Goal: Task Accomplishment & Management: Use online tool/utility

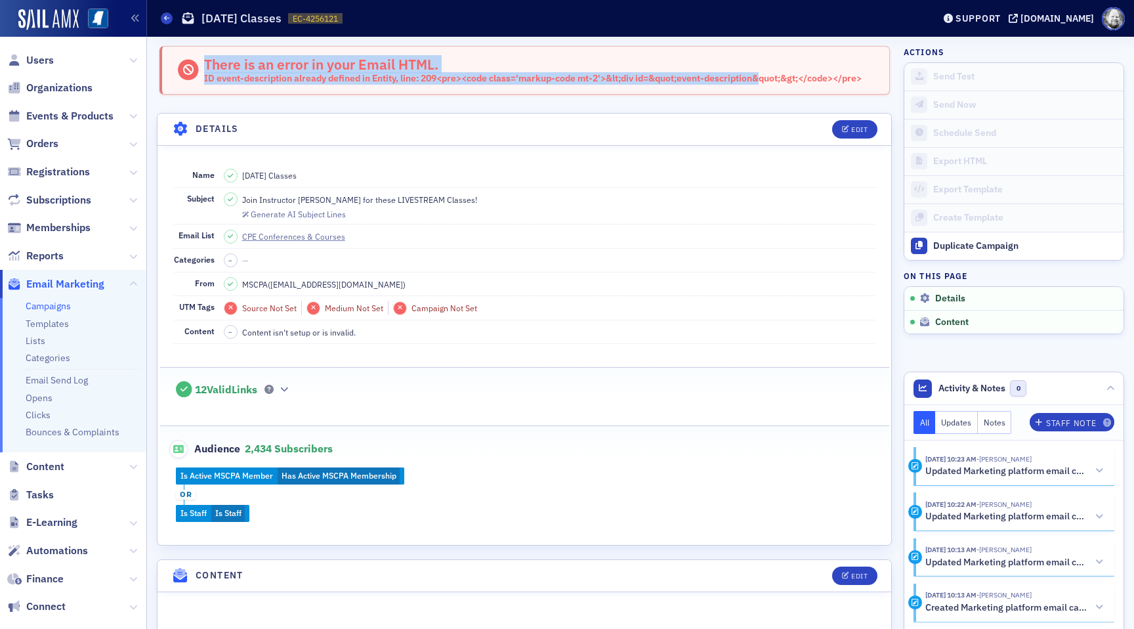
drag, startPoint x: 203, startPoint y: 79, endPoint x: 763, endPoint y: 73, distance: 560.4
click at [763, 73] on div "There is an error in your Email HTML. ID event-description already defined in E…" at bounding box center [519, 70] width 686 height 29
click at [763, 73] on div "ID event-description already defined in Entity, line: 209<pre><code class='mark…" at bounding box center [532, 79] width 657 height 12
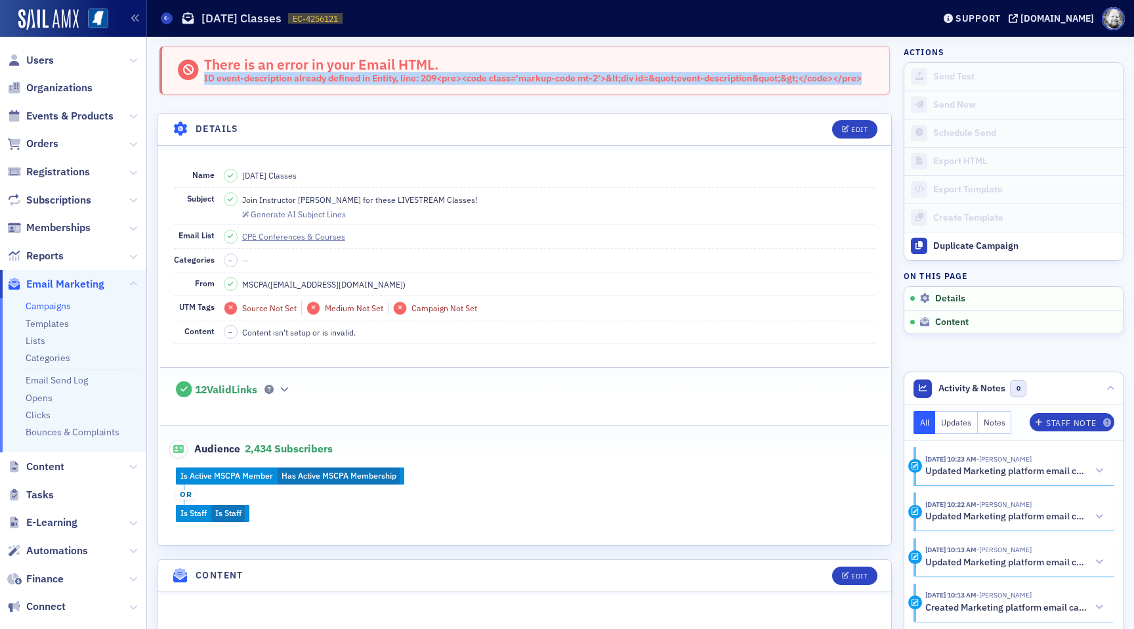
drag, startPoint x: 204, startPoint y: 78, endPoint x: 872, endPoint y: 83, distance: 668.0
click at [873, 83] on div "There is an error in your Email HTML. ID event-description already defined in E…" at bounding box center [524, 70] width 730 height 49
copy div "ID event-description already defined in Entity, line: 209<pre><code class='mark…"
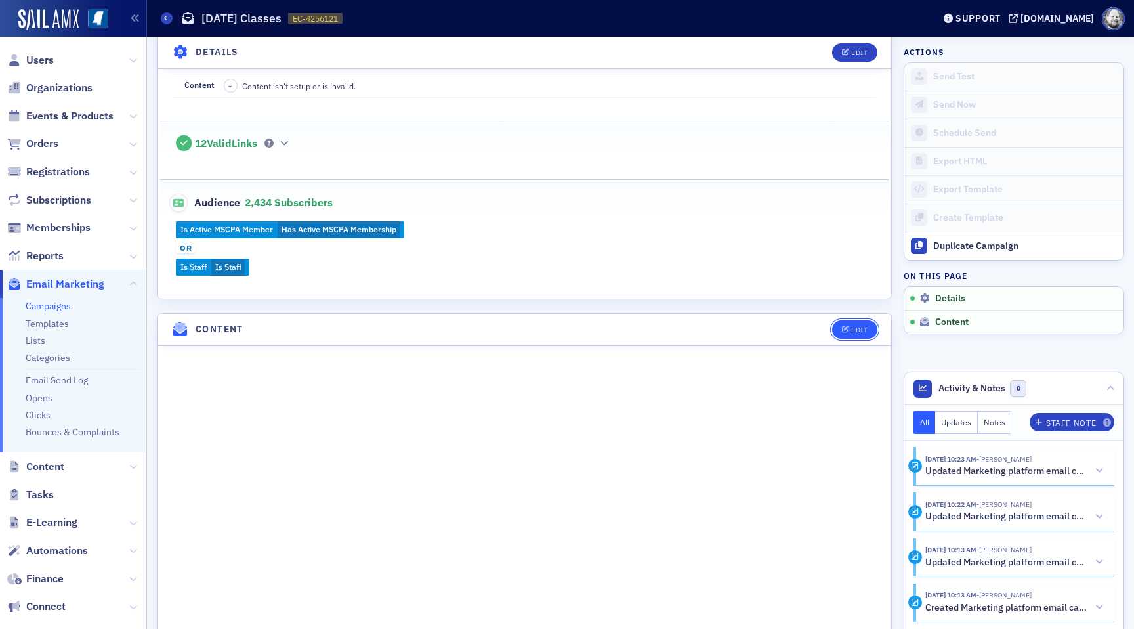
click at [847, 335] on button "Edit" at bounding box center [854, 329] width 45 height 18
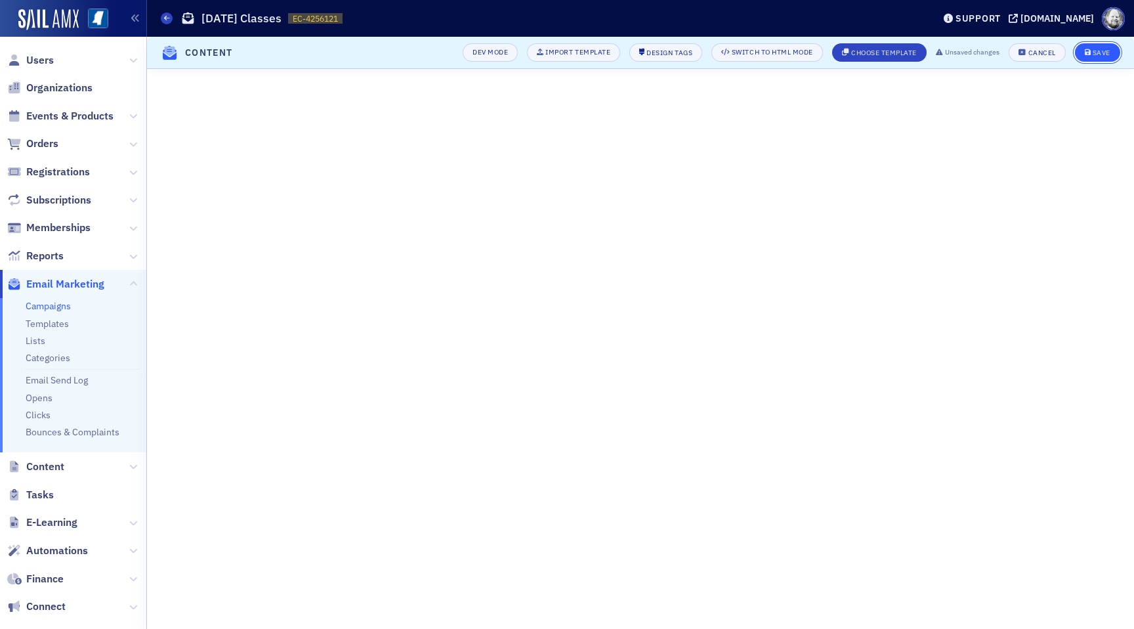
click at [1096, 49] on div "Save" at bounding box center [1101, 52] width 18 height 7
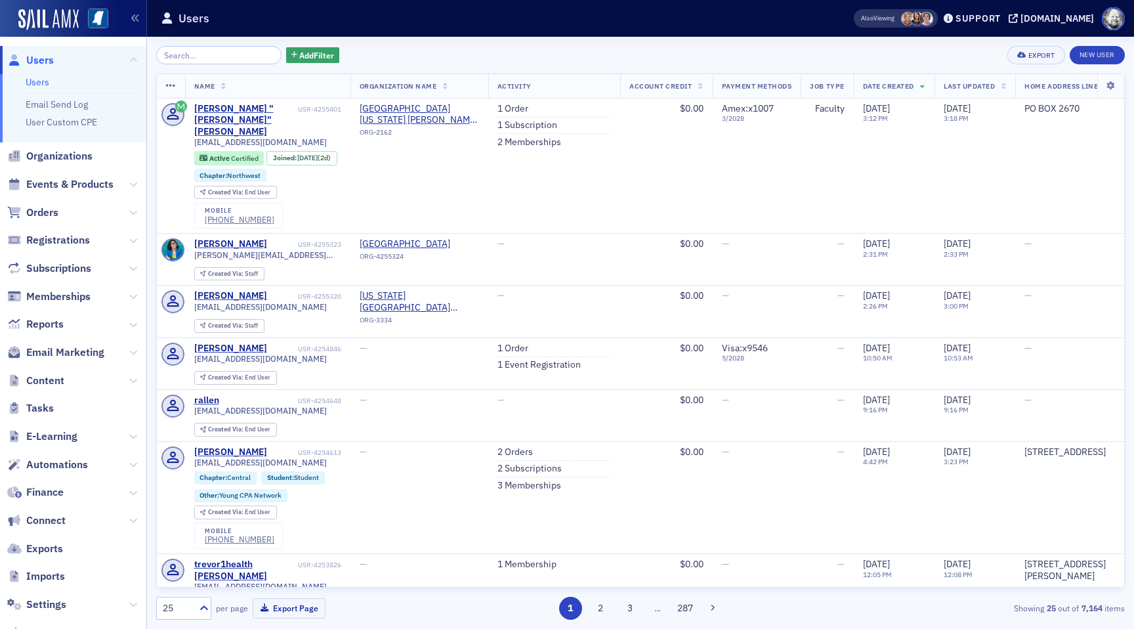
click at [72, 191] on span "Events & Products" at bounding box center [73, 185] width 146 height 28
click at [69, 185] on span "Events & Products" at bounding box center [69, 184] width 87 height 14
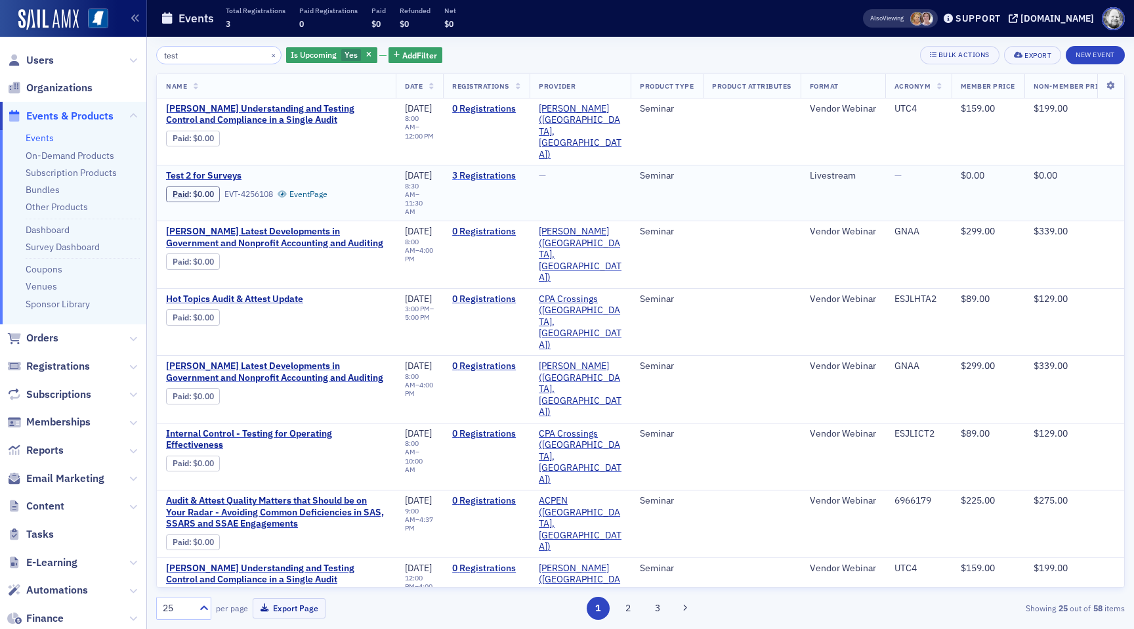
type input "test"
click at [499, 170] on link "3 Registrations" at bounding box center [486, 176] width 68 height 12
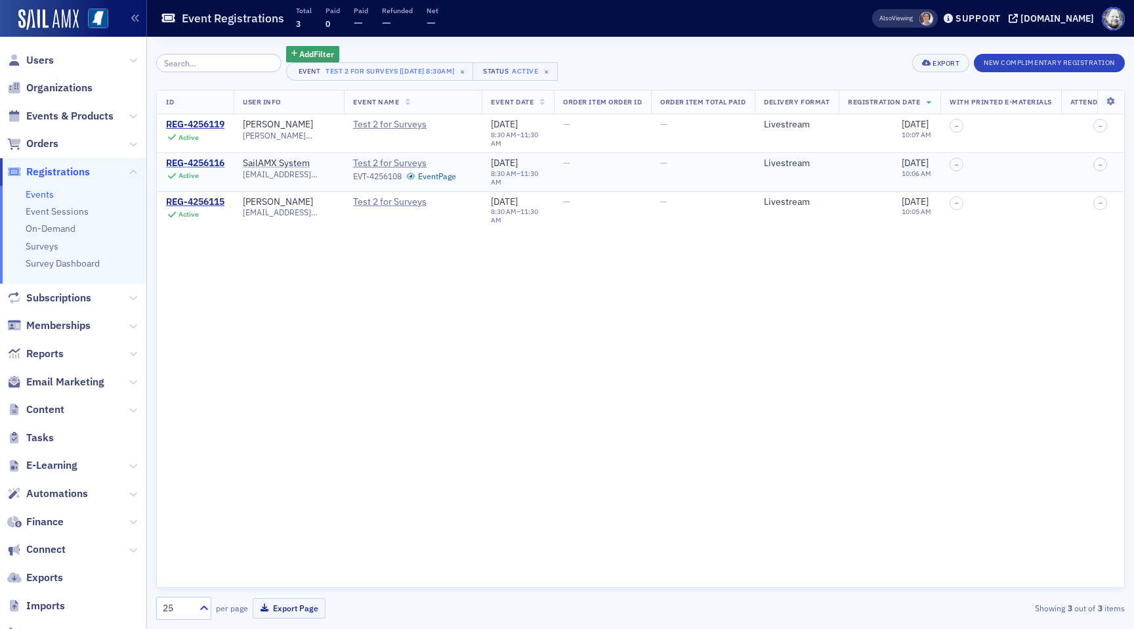
click at [213, 164] on div "REG-4256116" at bounding box center [195, 163] width 58 height 12
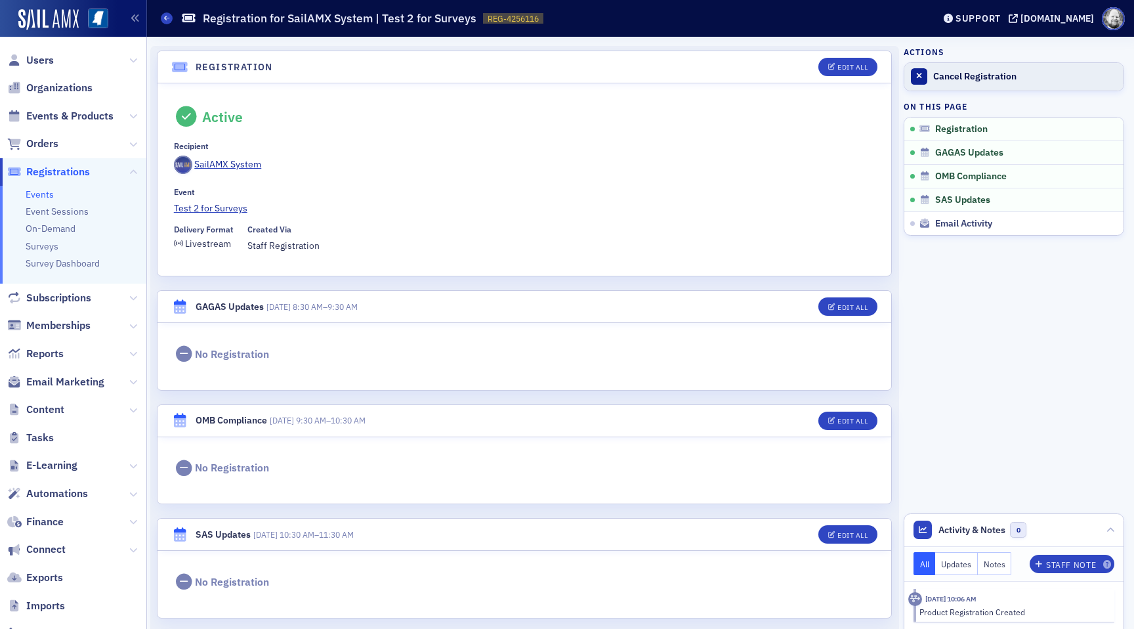
click at [986, 73] on div "Cancel Registration" at bounding box center [1025, 77] width 184 height 12
click at [222, 208] on link "Test 2 for Surveys" at bounding box center [524, 208] width 701 height 14
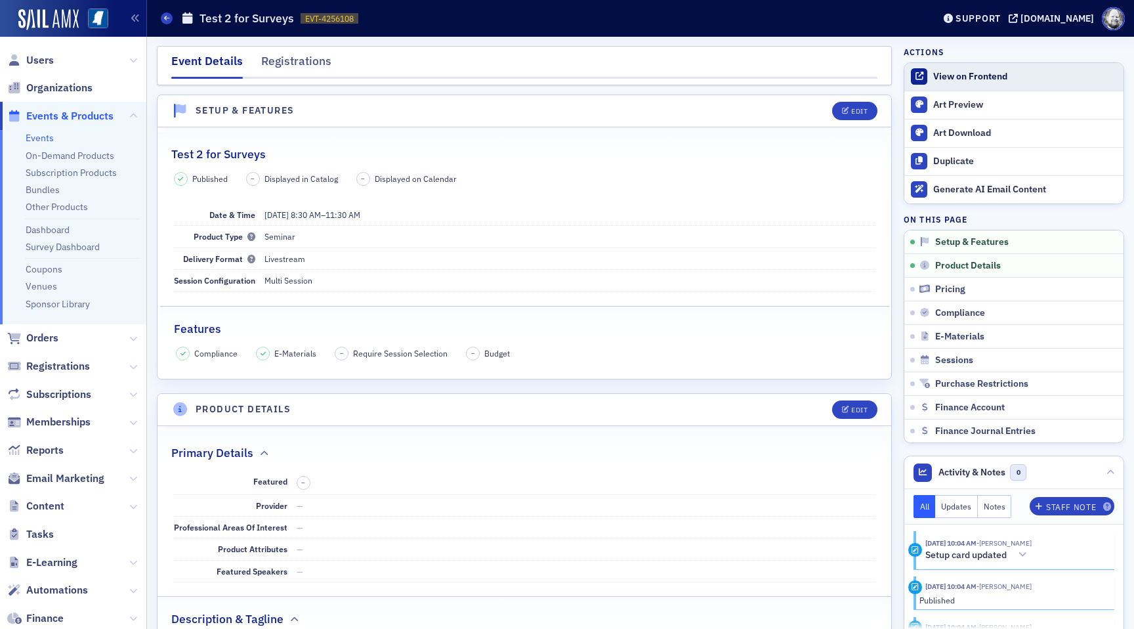
click at [974, 79] on div "View on Frontend" at bounding box center [1025, 77] width 184 height 12
click at [974, 78] on div "View on Frontend" at bounding box center [1025, 77] width 184 height 12
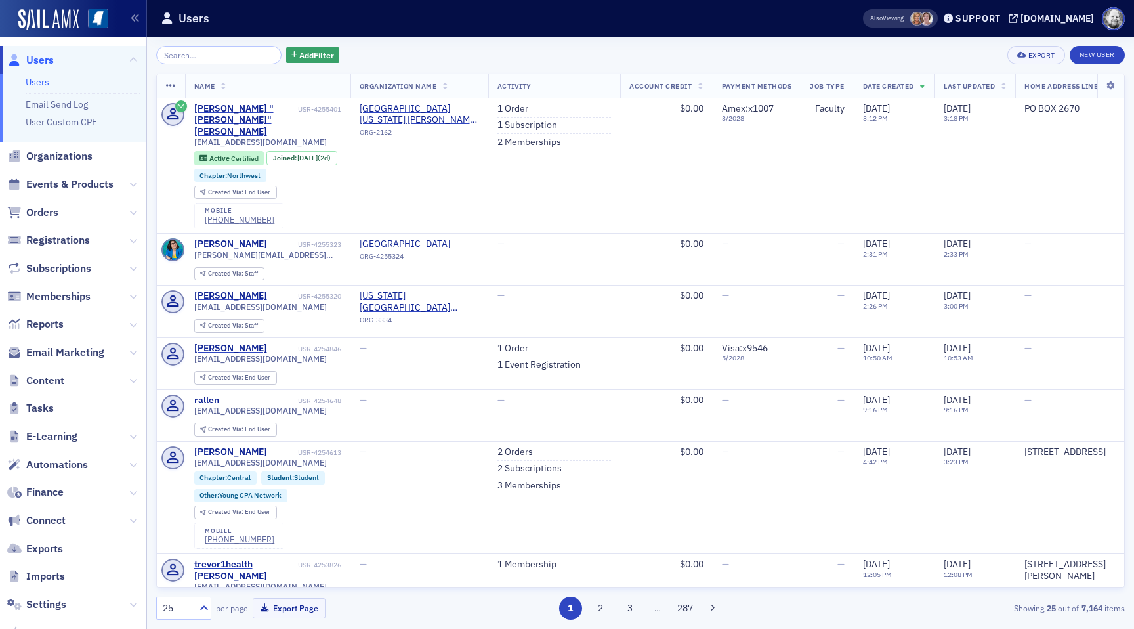
click at [59, 199] on span "Orders" at bounding box center [73, 212] width 146 height 28
click at [70, 182] on span "Events & Products" at bounding box center [69, 184] width 87 height 14
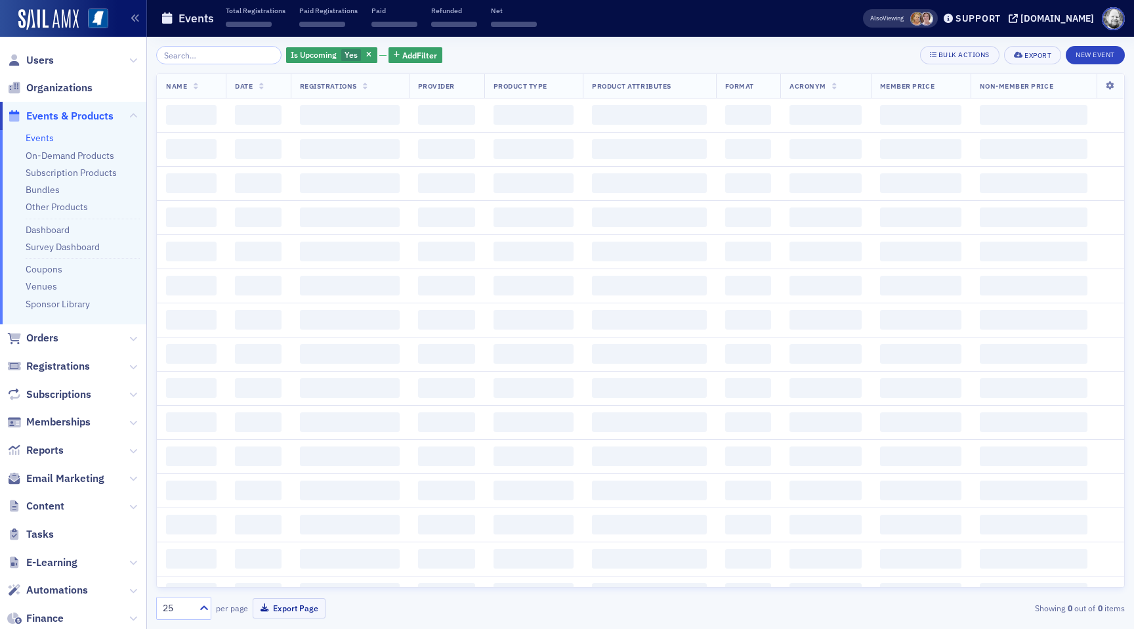
click at [201, 55] on input "search" at bounding box center [218, 55] width 125 height 18
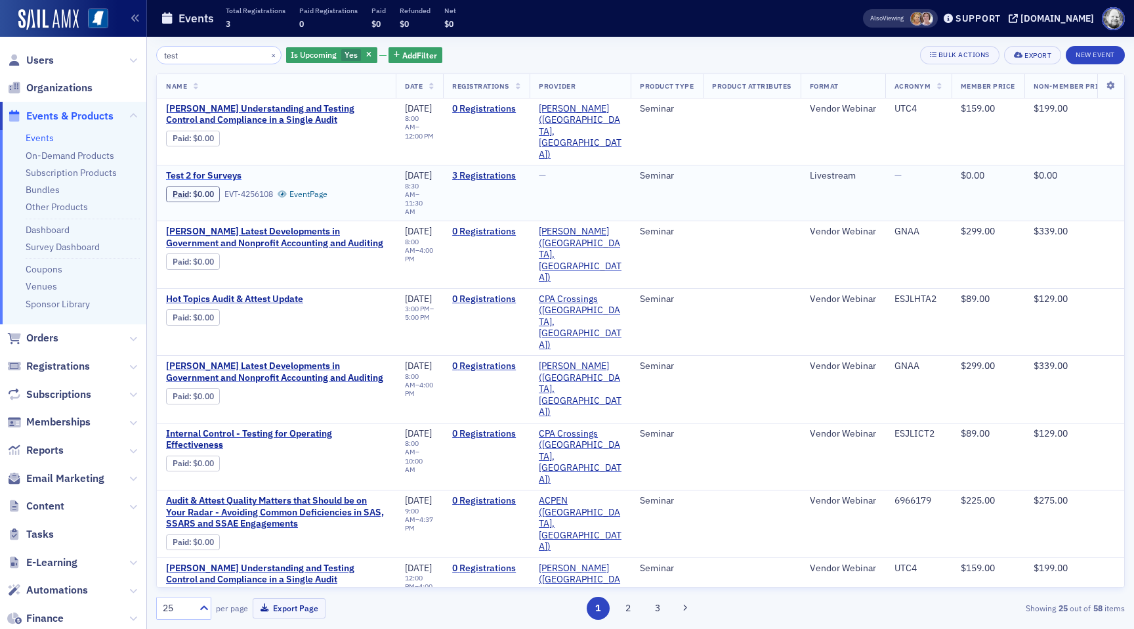
type input "test"
click at [213, 170] on span "Test 2 for Surveys" at bounding box center [276, 176] width 220 height 12
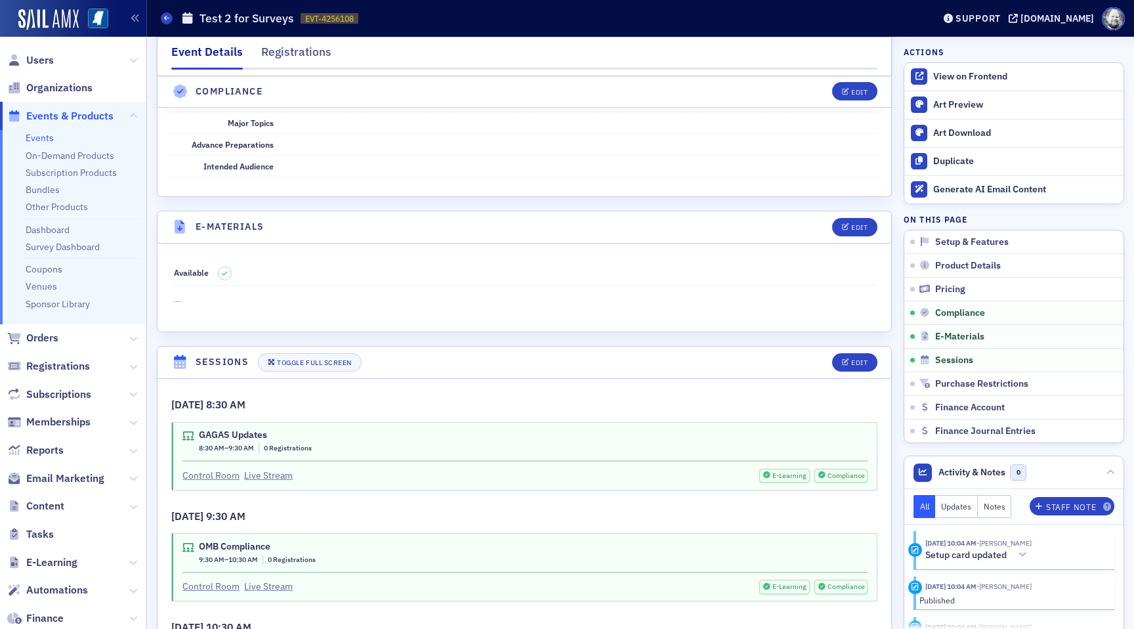
scroll to position [1621, 0]
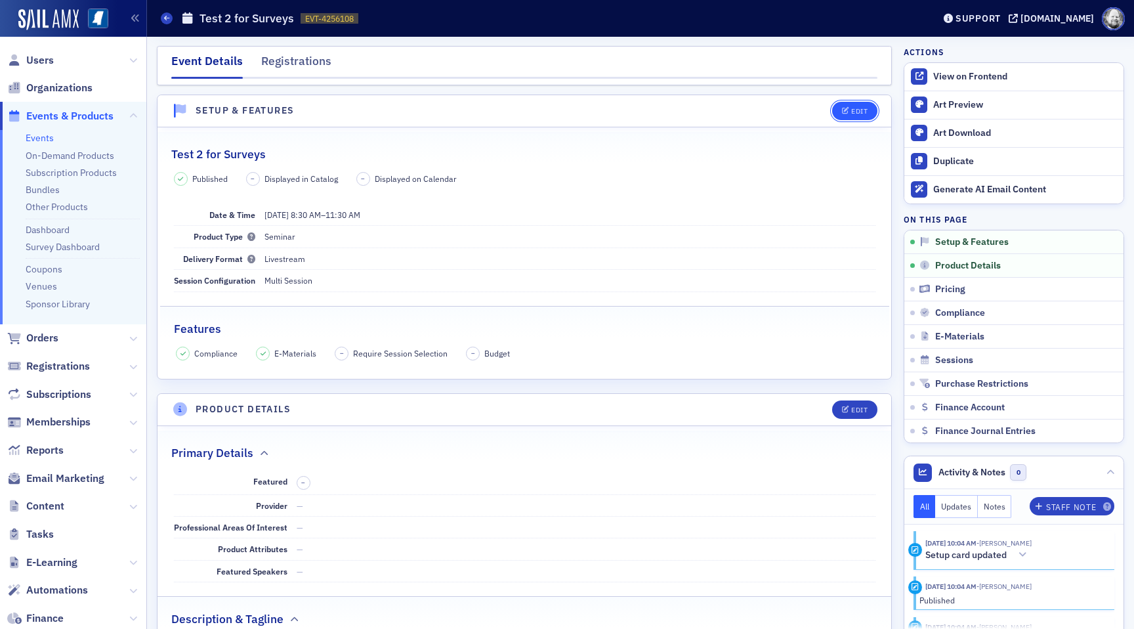
click at [840, 107] on button "Edit" at bounding box center [854, 111] width 45 height 18
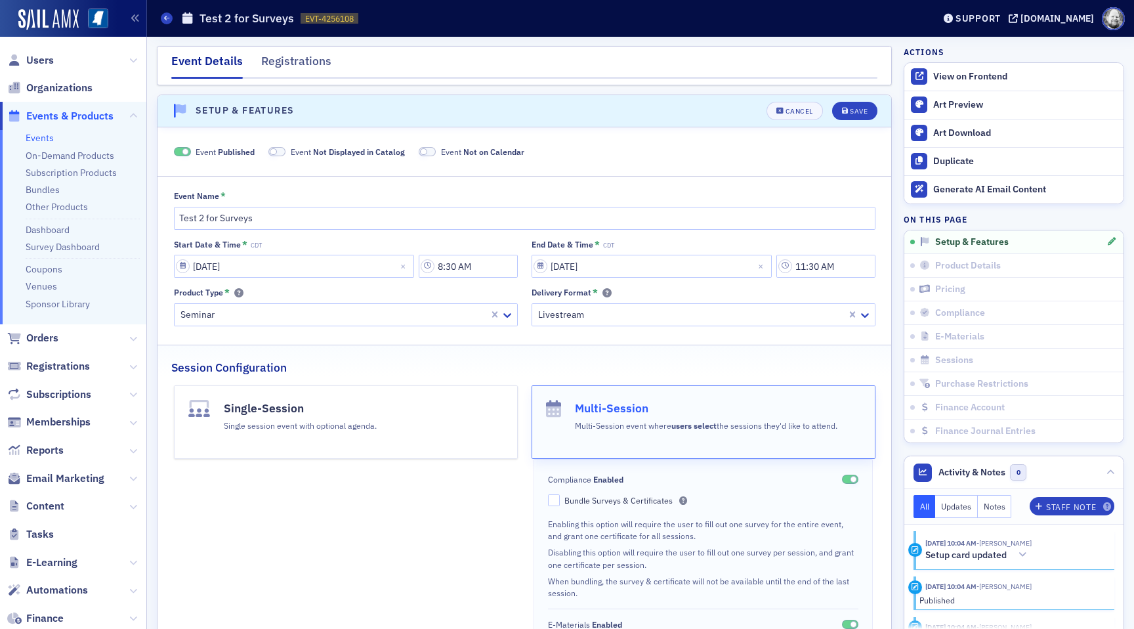
scroll to position [18, 0]
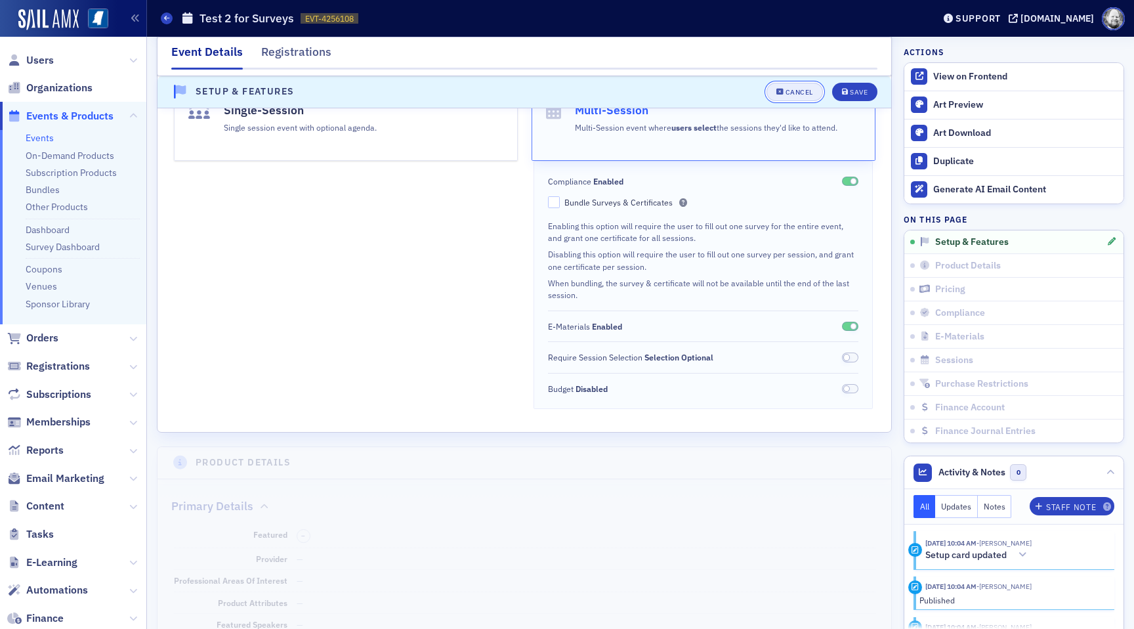
click at [802, 85] on button "Cancel" at bounding box center [794, 92] width 56 height 18
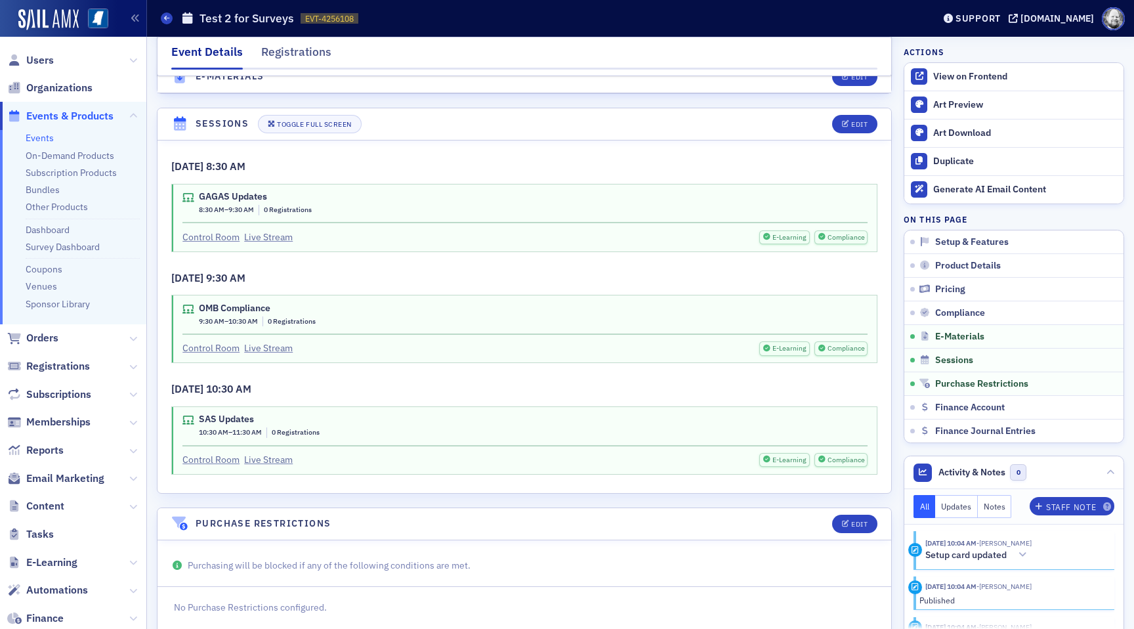
scroll to position [1854, 0]
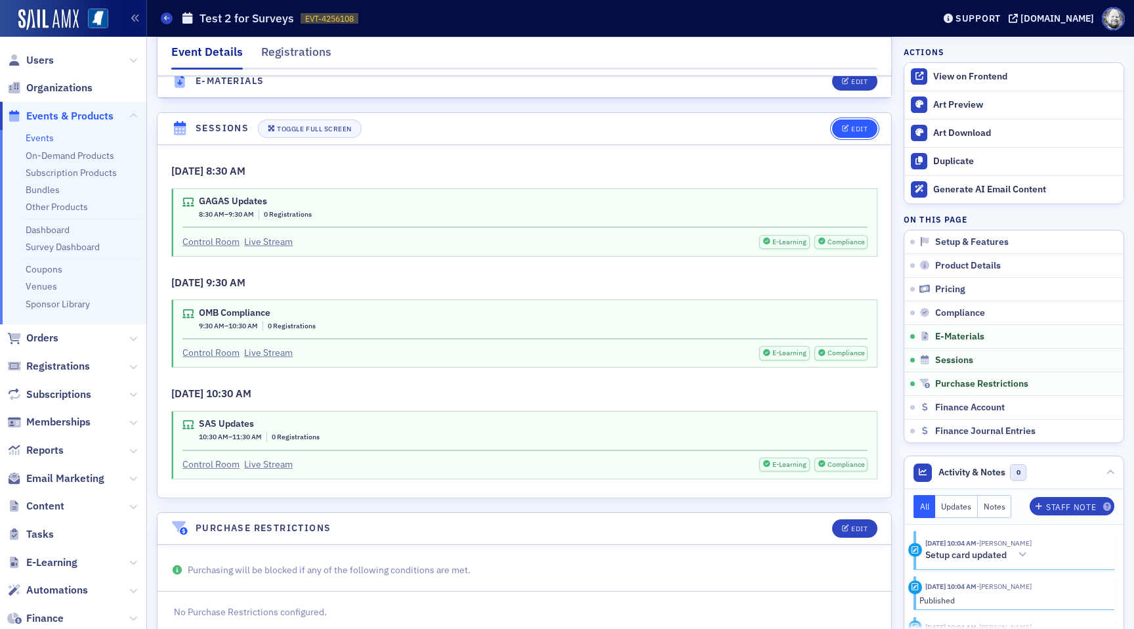
click at [846, 131] on button "Edit" at bounding box center [854, 128] width 45 height 18
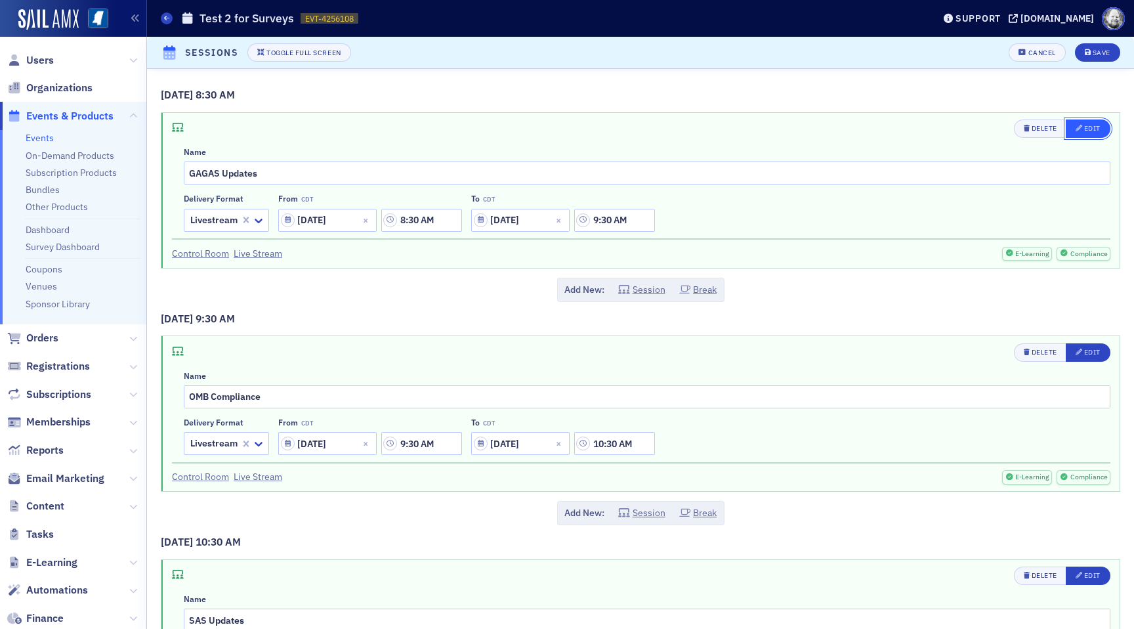
click at [1083, 133] on span "Edit" at bounding box center [1087, 128] width 25 height 10
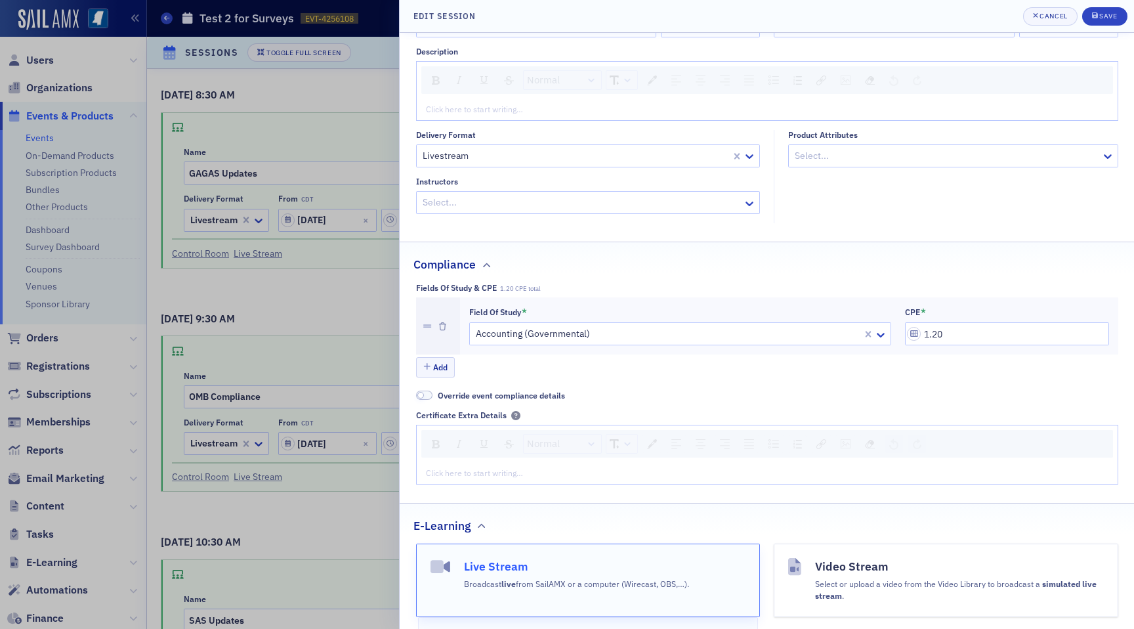
scroll to position [0, 0]
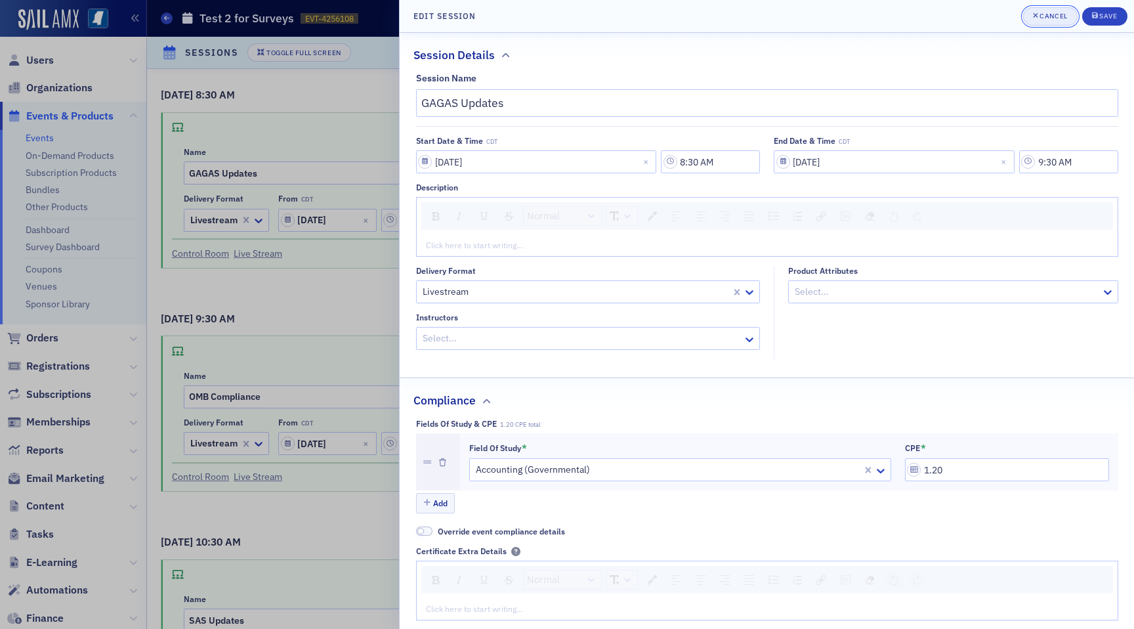
click at [1052, 22] on button "Cancel" at bounding box center [1050, 16] width 54 height 18
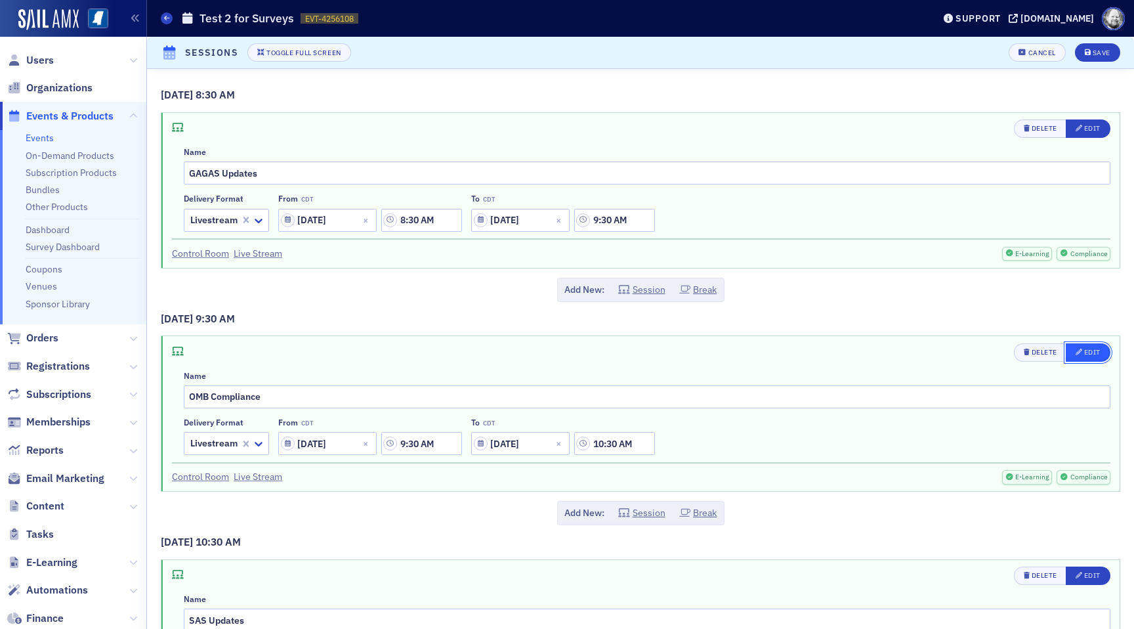
click at [1080, 350] on icon "button" at bounding box center [1078, 351] width 7 height 7
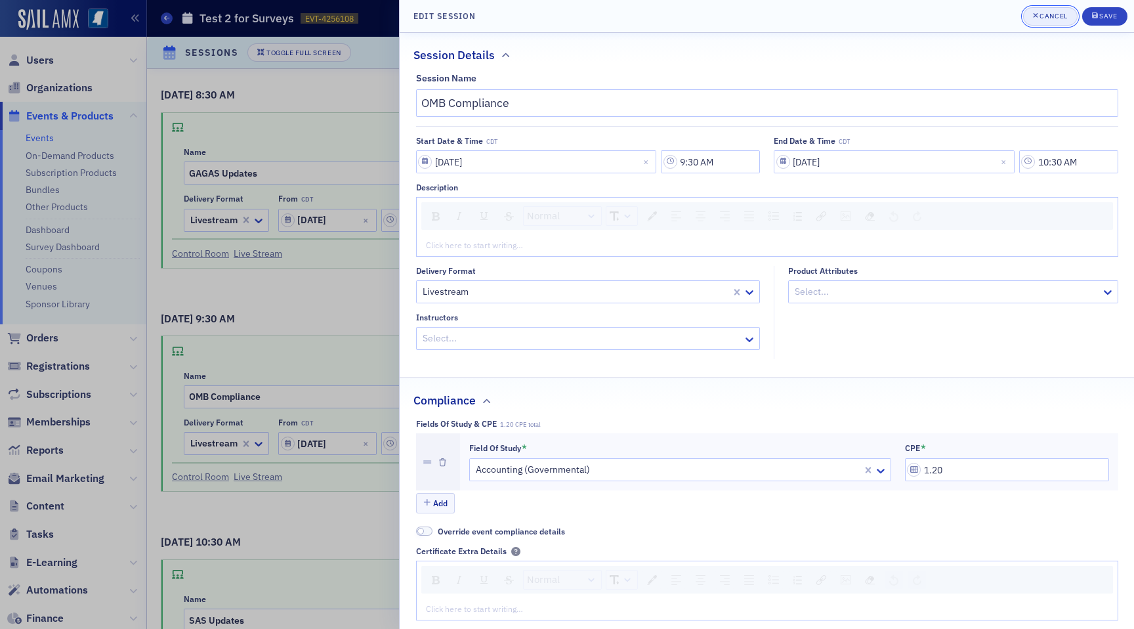
click at [1062, 16] on div "Cancel" at bounding box center [1053, 15] width 28 height 7
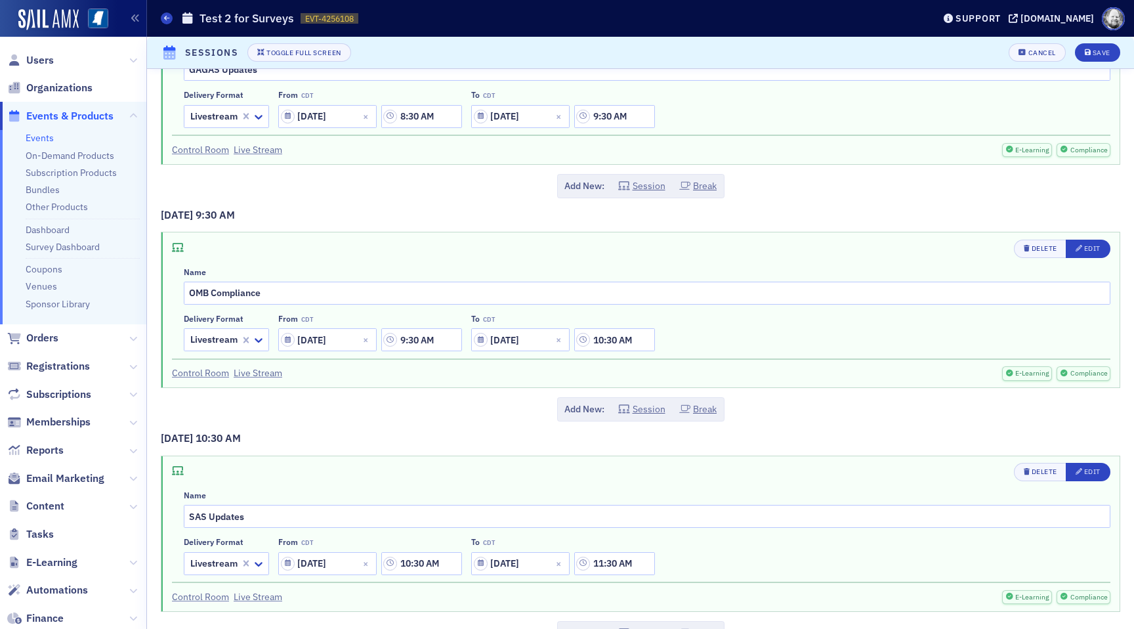
scroll to position [138, 0]
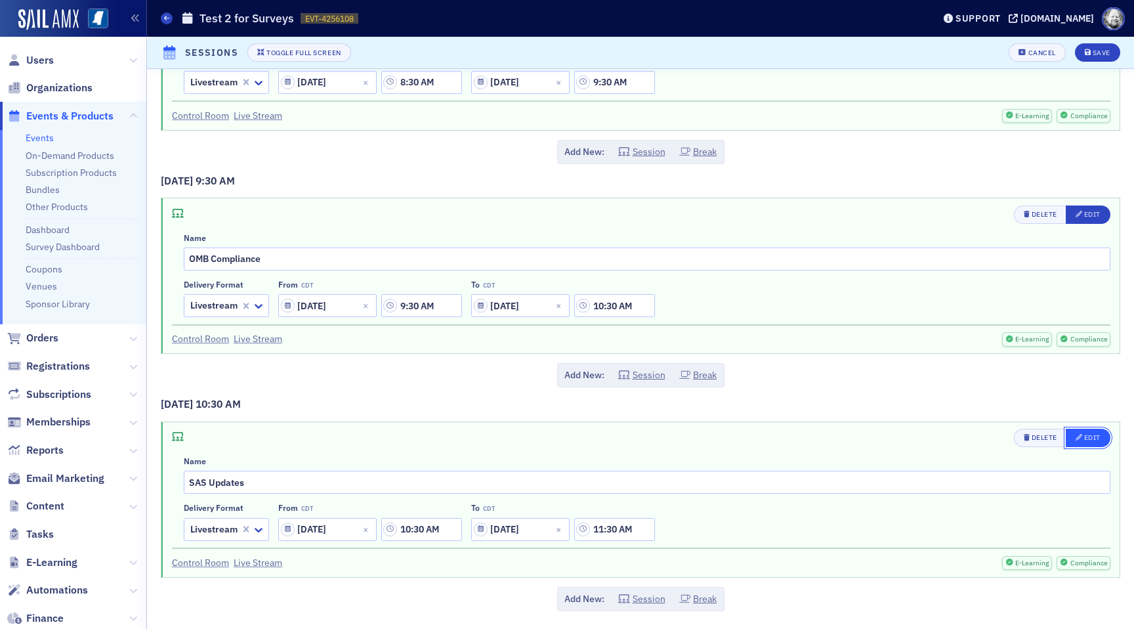
click at [1080, 436] on icon "button" at bounding box center [1078, 437] width 7 height 7
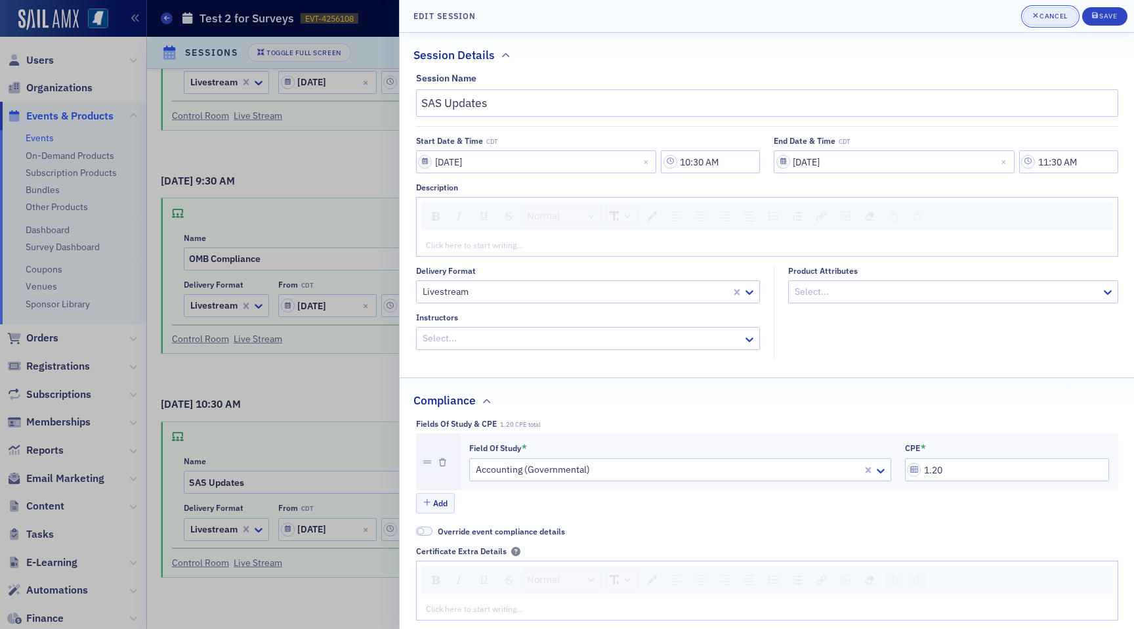
click at [1052, 15] on div "Cancel" at bounding box center [1053, 15] width 28 height 7
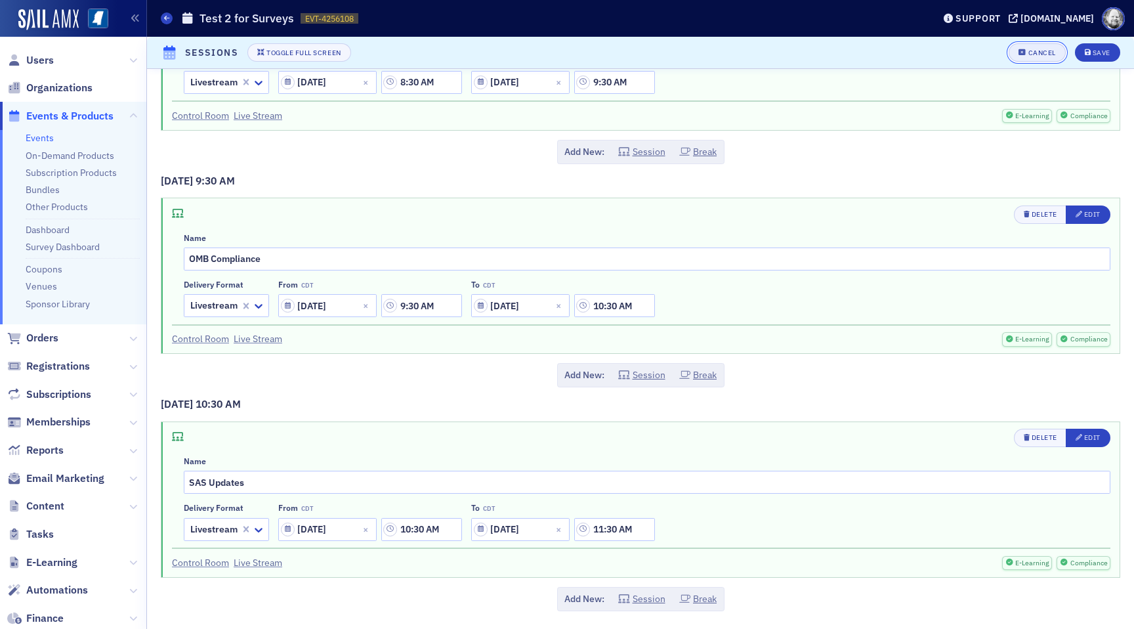
click at [1025, 48] on button "Cancel" at bounding box center [1036, 52] width 56 height 18
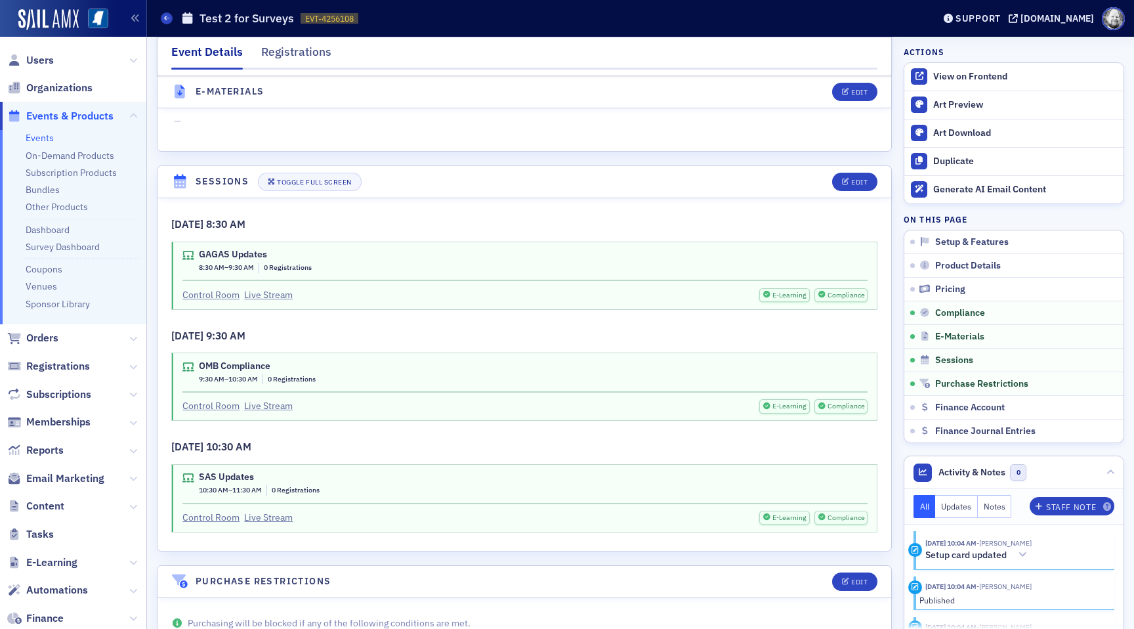
scroll to position [1750, 0]
